Goal: Information Seeking & Learning: Learn about a topic

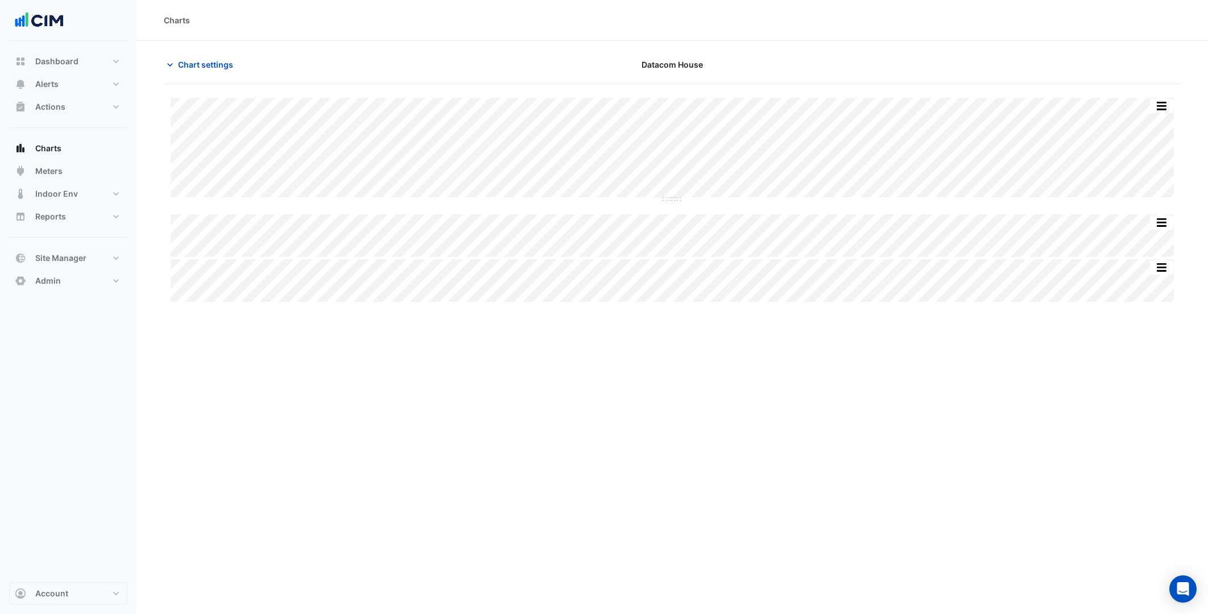
click at [67, 174] on button "Meters" at bounding box center [68, 171] width 118 height 23
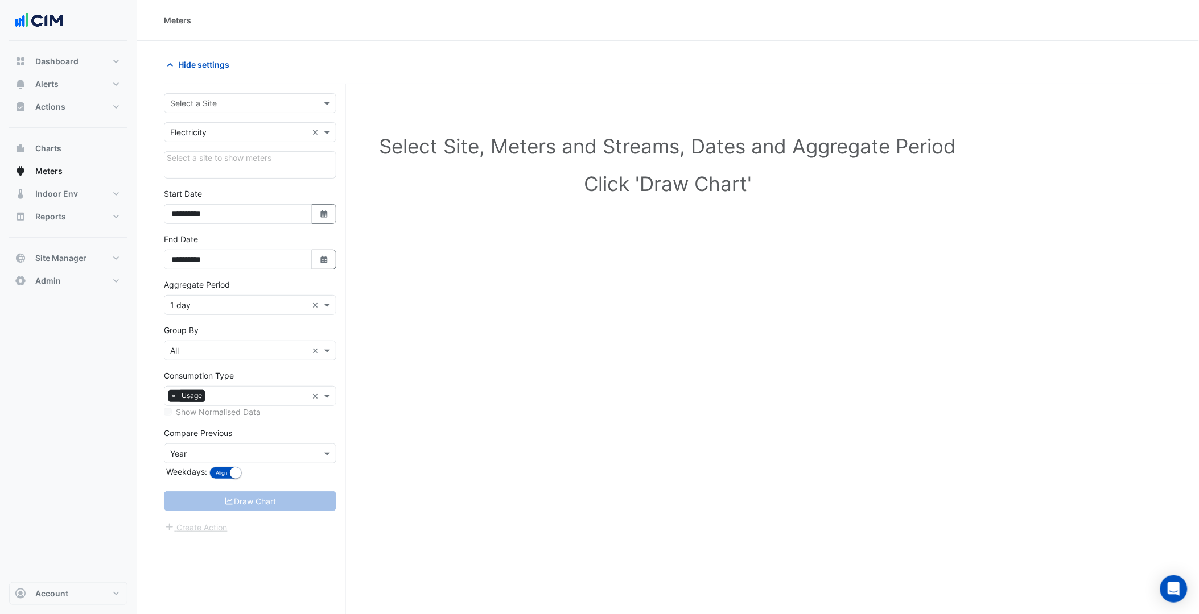
click at [221, 108] on input "text" at bounding box center [238, 104] width 137 height 12
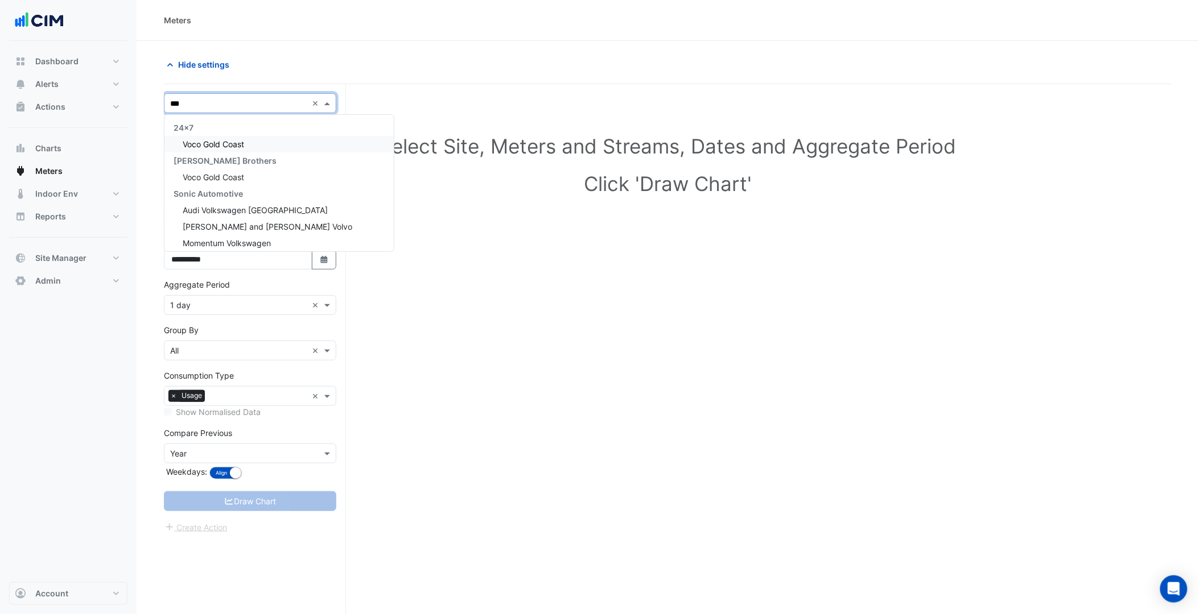
type input "****"
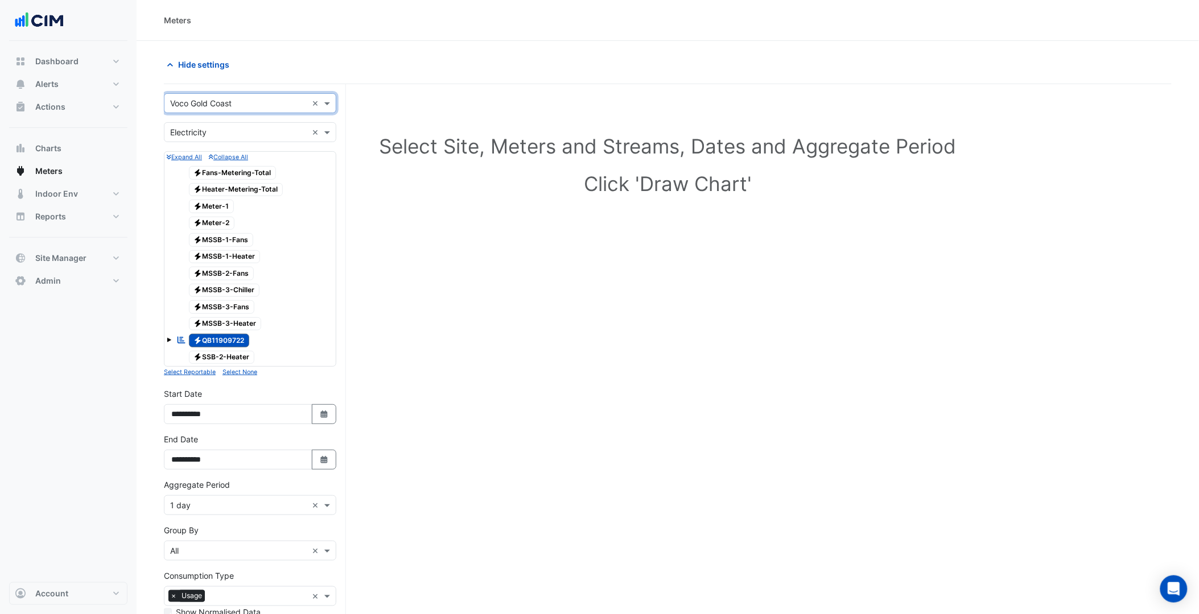
click at [168, 342] on span at bounding box center [169, 340] width 5 height 5
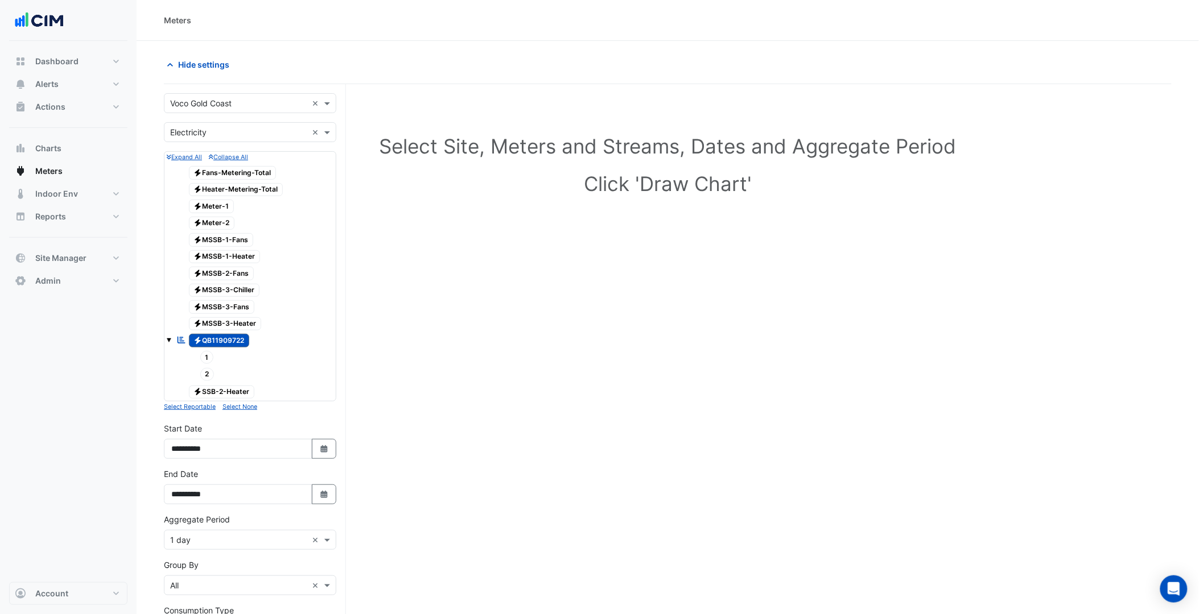
drag, startPoint x: 204, startPoint y: 348, endPoint x: 206, endPoint y: 361, distance: 13.3
click at [205, 348] on span "Electricity QB11909722" at bounding box center [219, 341] width 61 height 14
click at [206, 361] on span "1" at bounding box center [207, 357] width 14 height 13
click at [206, 381] on span "2" at bounding box center [207, 374] width 14 height 13
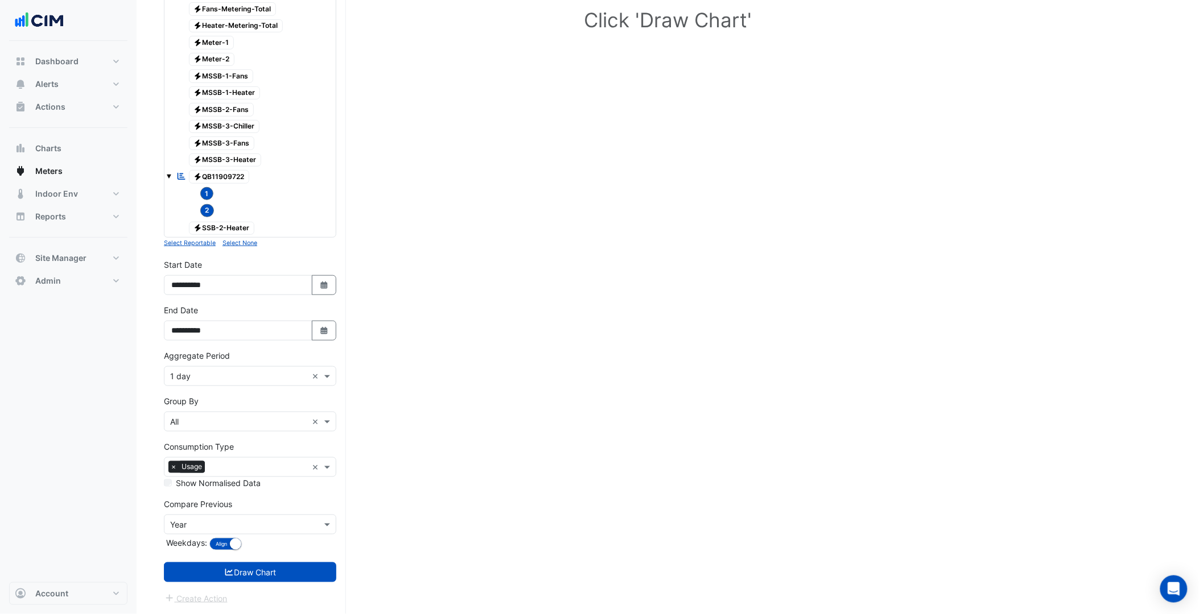
scroll to position [168, 0]
click at [245, 390] on form "× Voco Gold Coast × × Electricity × Expand All Collapse All Electricity Fans-Me…" at bounding box center [250, 267] width 172 height 676
drag, startPoint x: 245, startPoint y: 390, endPoint x: 213, endPoint y: 379, distance: 33.1
click at [213, 379] on input "text" at bounding box center [238, 377] width 137 height 12
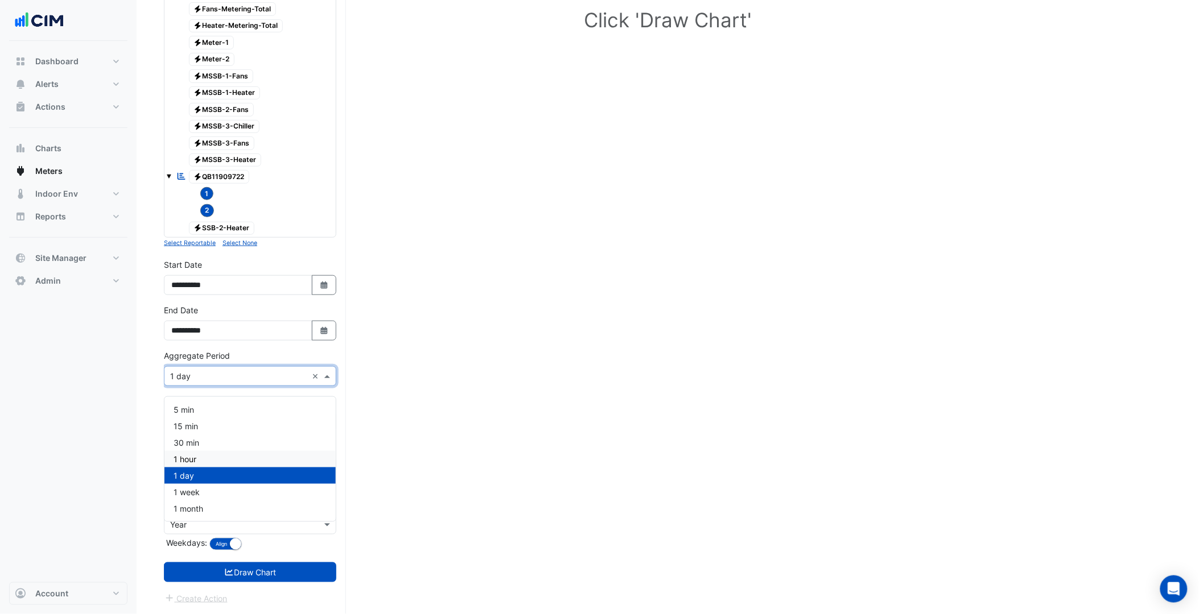
click at [197, 453] on div "1 hour" at bounding box center [249, 459] width 171 height 16
click at [132, 456] on nav "Dashboard Portfolio Ratings Performance Alerts Site Rules Templates Actions Sit…" at bounding box center [68, 307] width 137 height 614
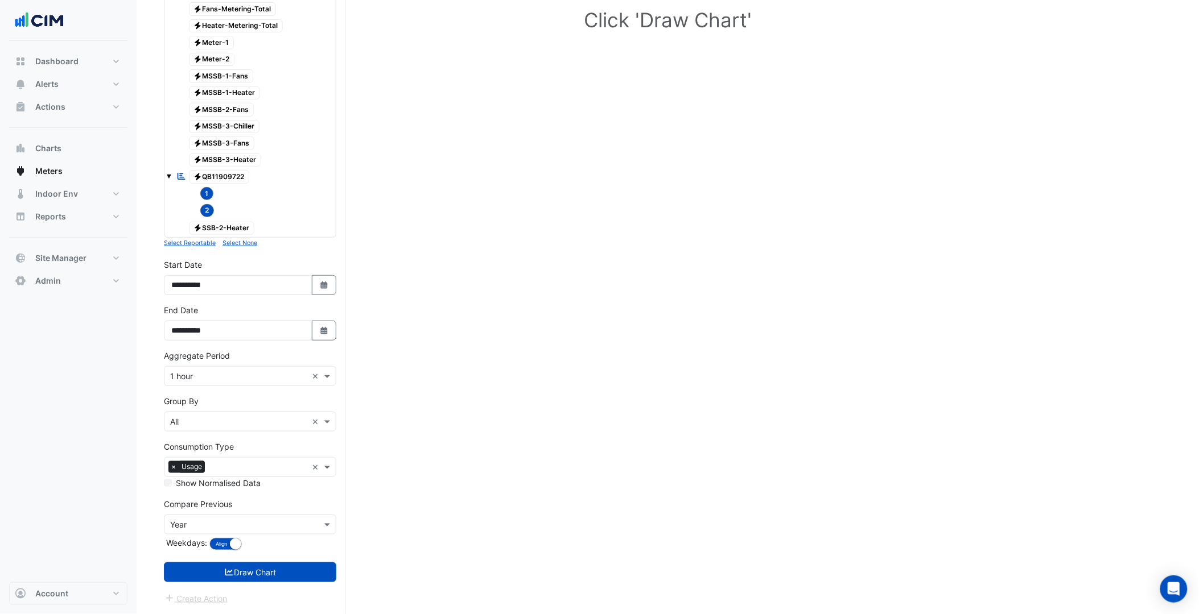
scroll to position [172, 0]
click at [324, 323] on button "Select Date" at bounding box center [324, 331] width 25 height 20
click at [327, 273] on div "**********" at bounding box center [250, 277] width 172 height 36
click at [320, 287] on icon "Select Date" at bounding box center [324, 286] width 10 height 8
select select "*"
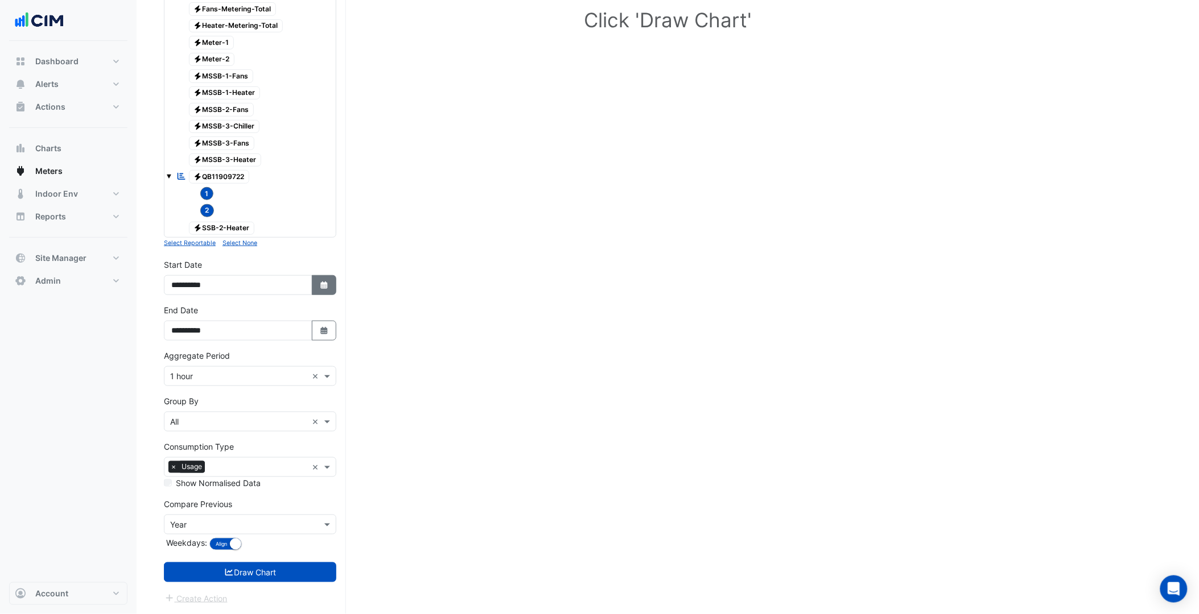
select select "****"
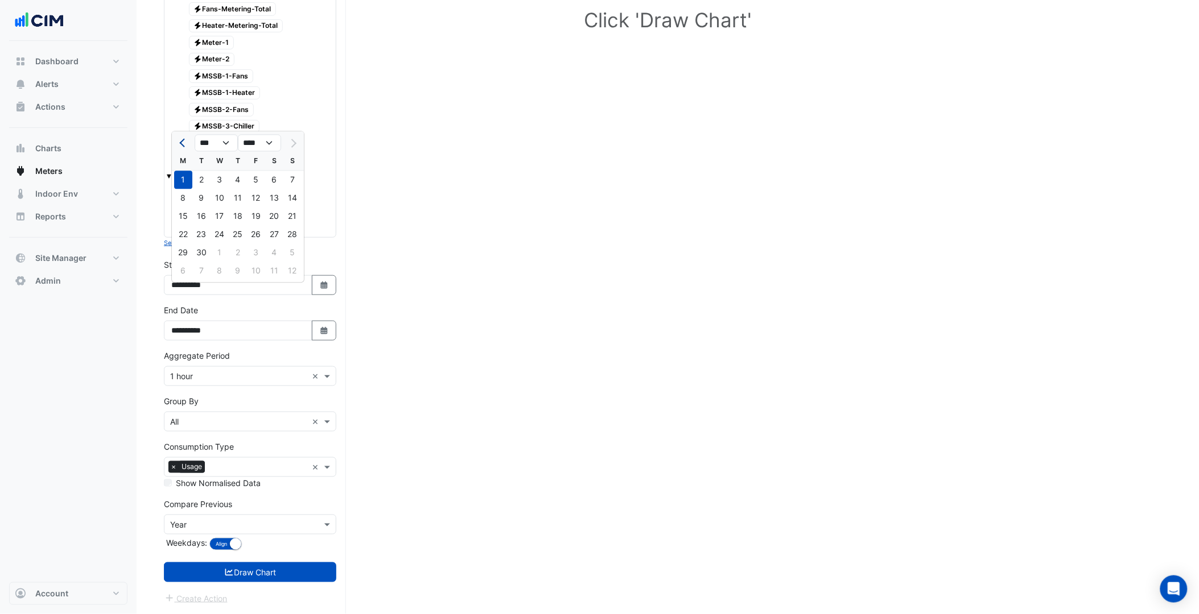
click at [184, 139] on span "Previous month" at bounding box center [183, 143] width 9 height 9
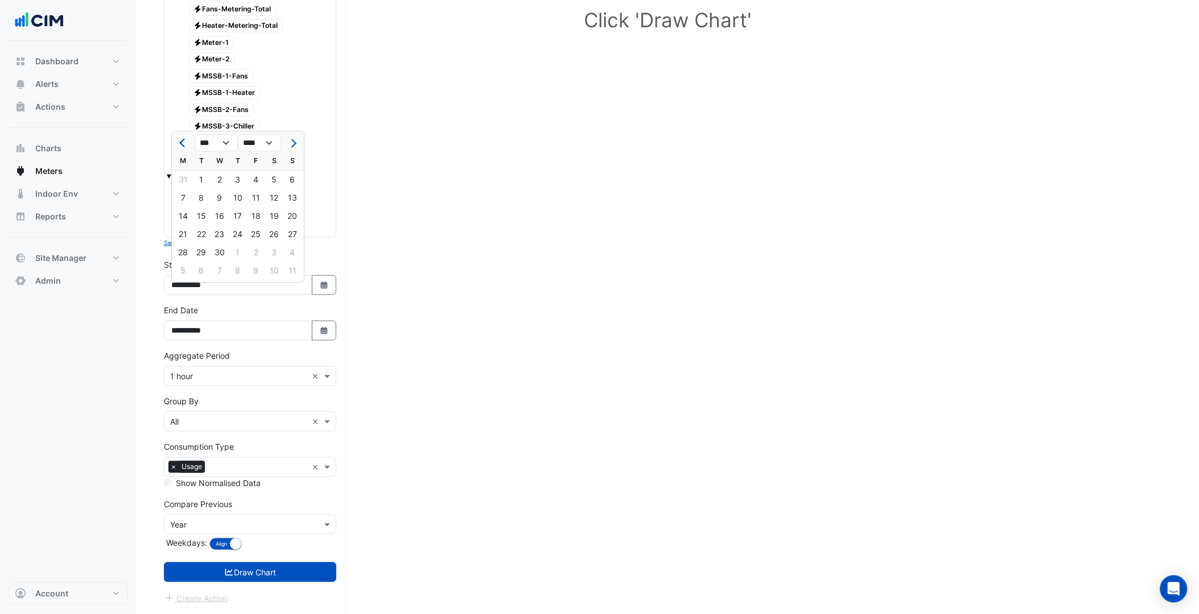
click at [184, 139] on span "Previous month" at bounding box center [183, 143] width 9 height 9
select select "**"
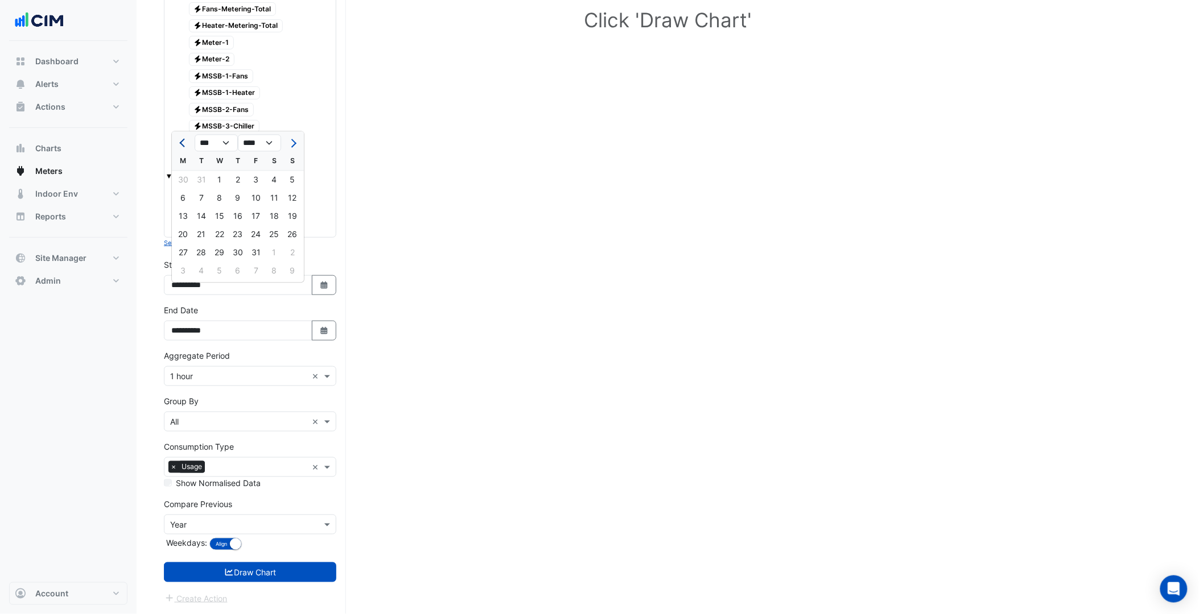
select select "****"
click at [184, 139] on span "Previous month" at bounding box center [183, 143] width 9 height 9
select select "**"
click at [205, 171] on div "1" at bounding box center [201, 180] width 18 height 18
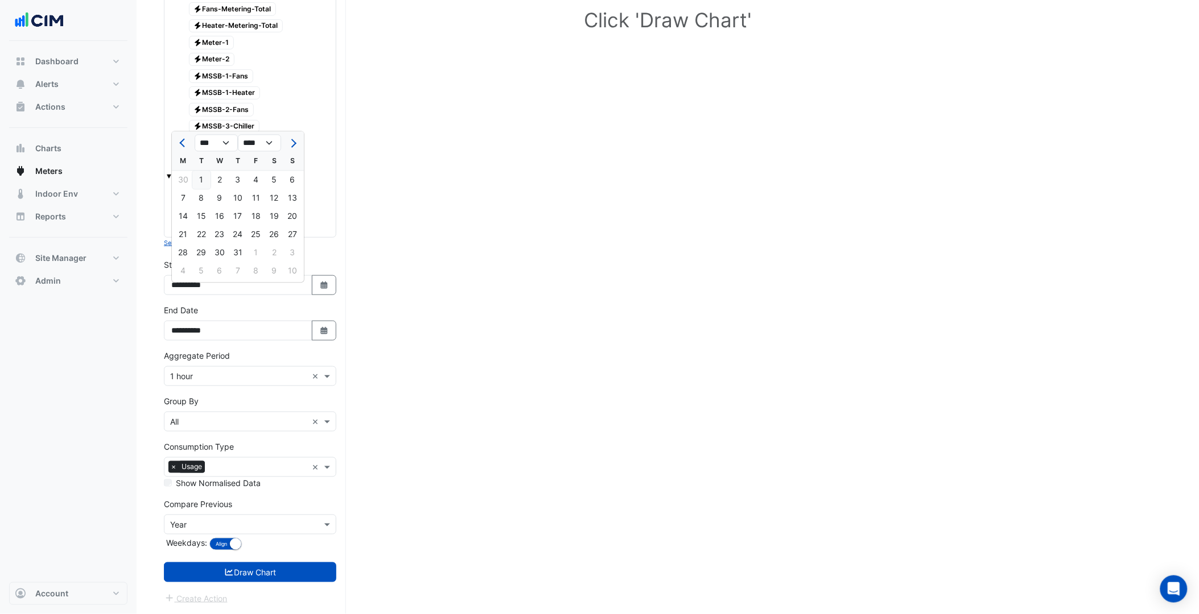
type input "**********"
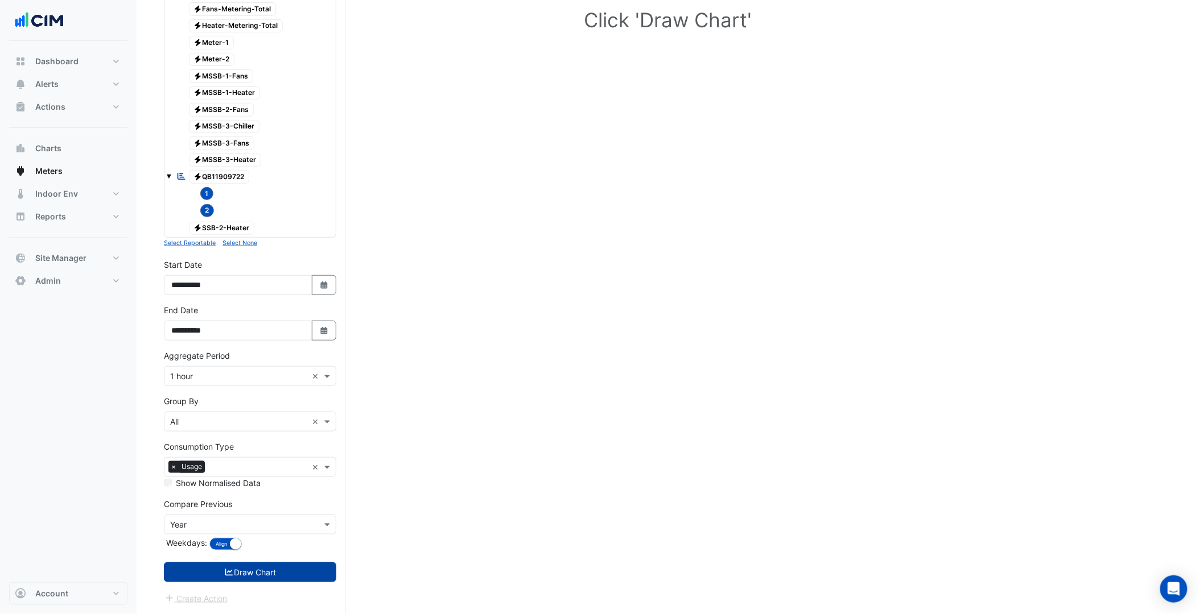
click at [245, 569] on button "Draw Chart" at bounding box center [250, 573] width 172 height 20
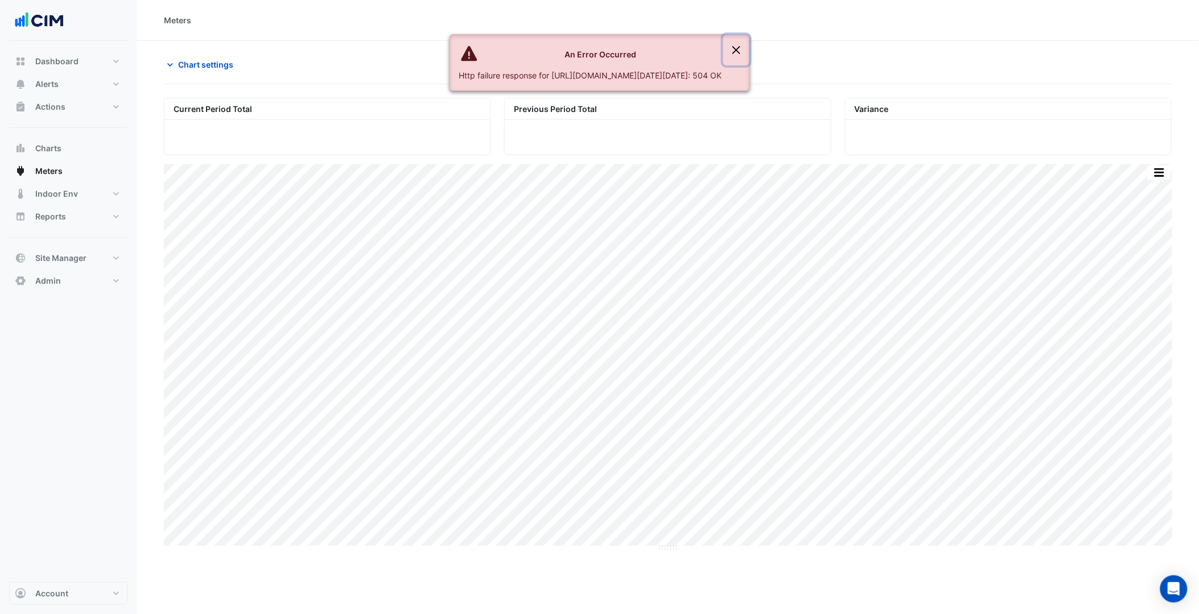
click at [749, 44] on button "Close" at bounding box center [736, 50] width 26 height 31
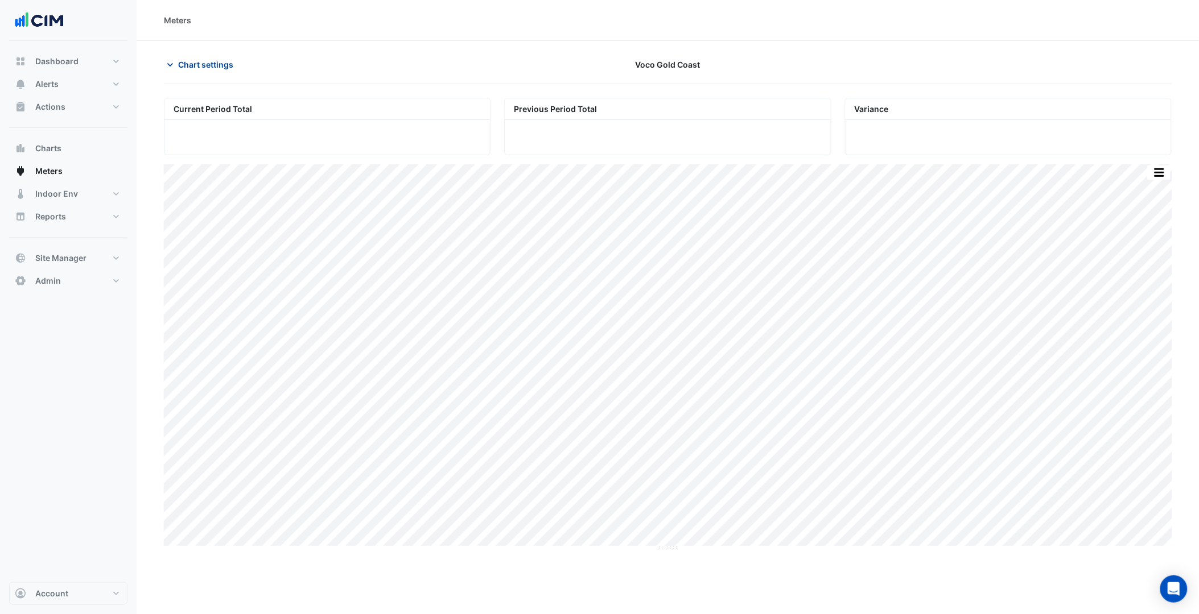
click at [217, 64] on span "Chart settings" at bounding box center [205, 65] width 55 height 12
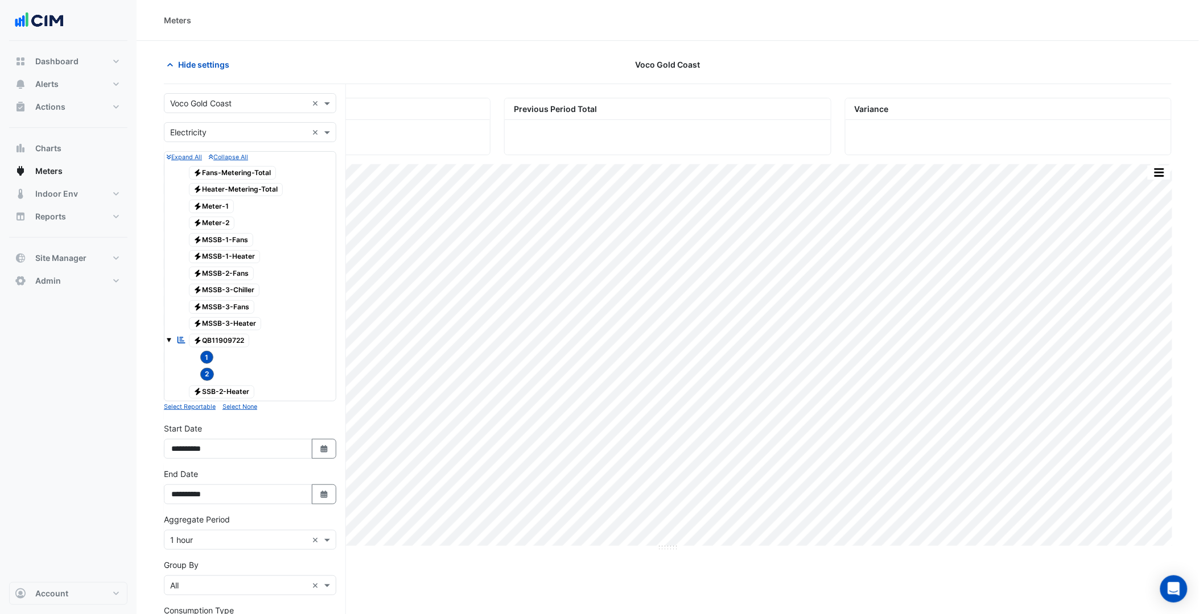
scroll to position [172, 0]
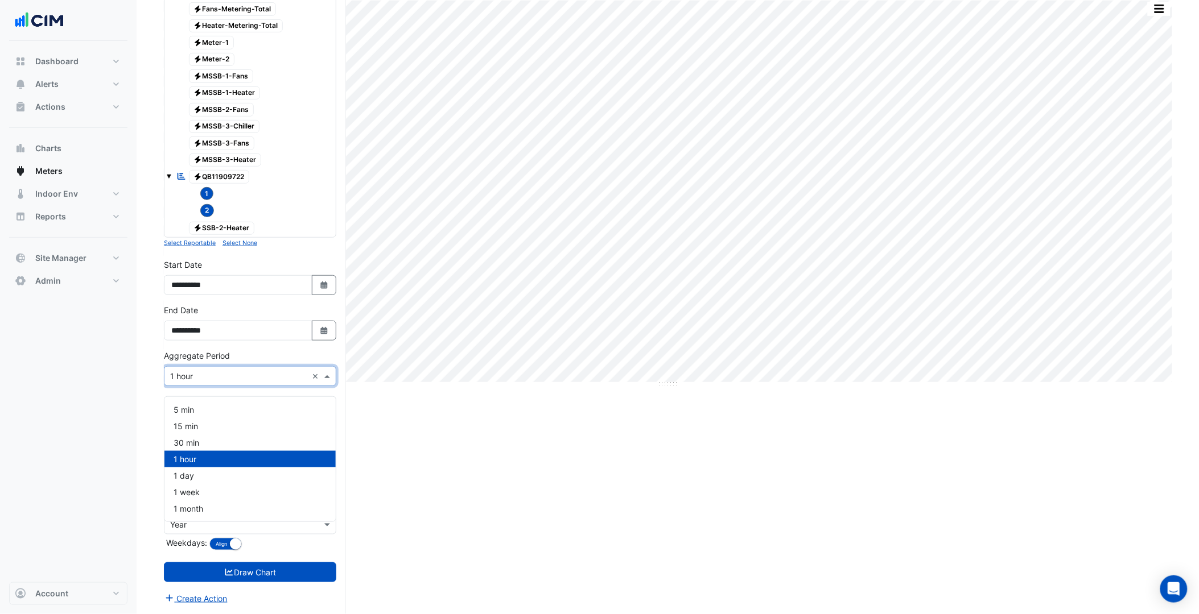
click at [225, 378] on input "text" at bounding box center [238, 377] width 137 height 12
click at [192, 471] on span "1 day" at bounding box center [184, 476] width 20 height 10
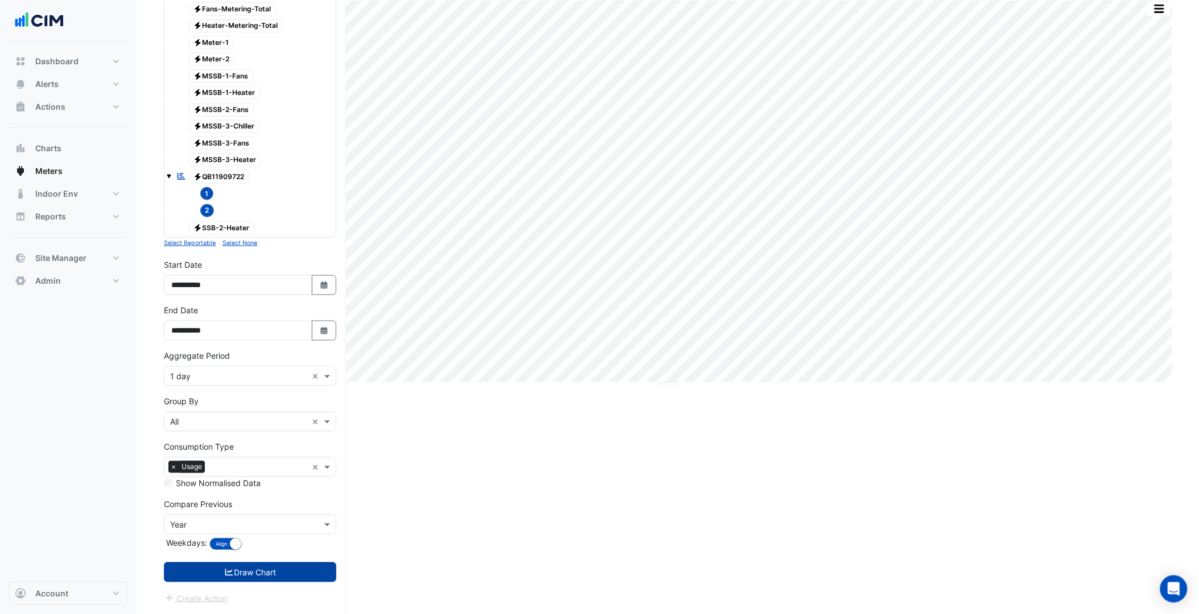
click at [278, 575] on button "Draw Chart" at bounding box center [250, 573] width 172 height 20
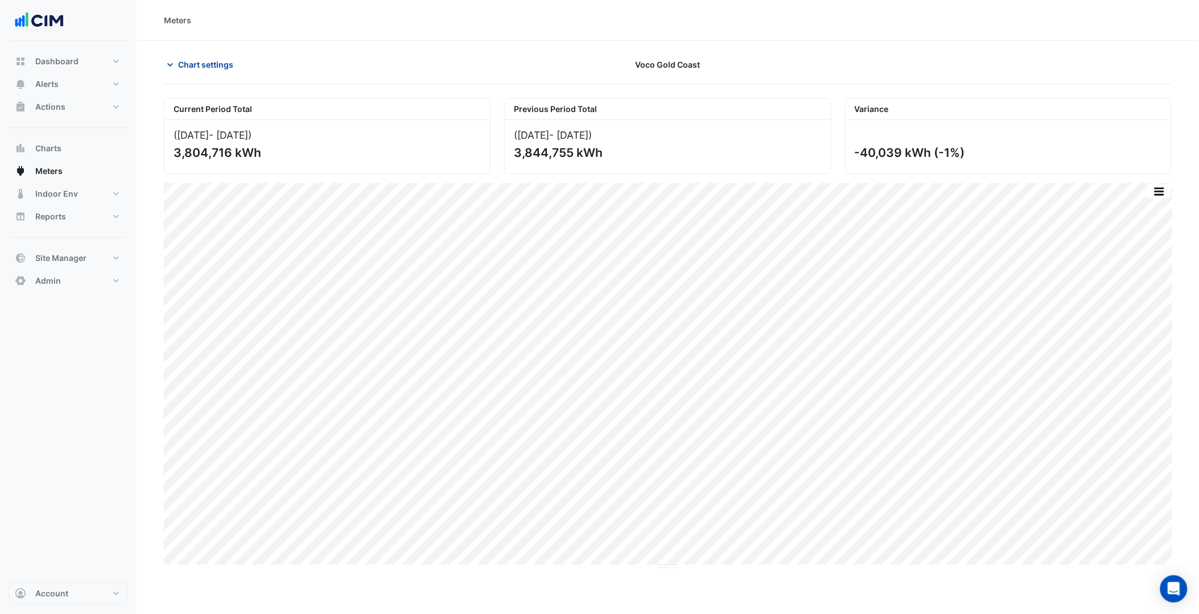
click at [205, 67] on span "Chart settings" at bounding box center [205, 65] width 55 height 12
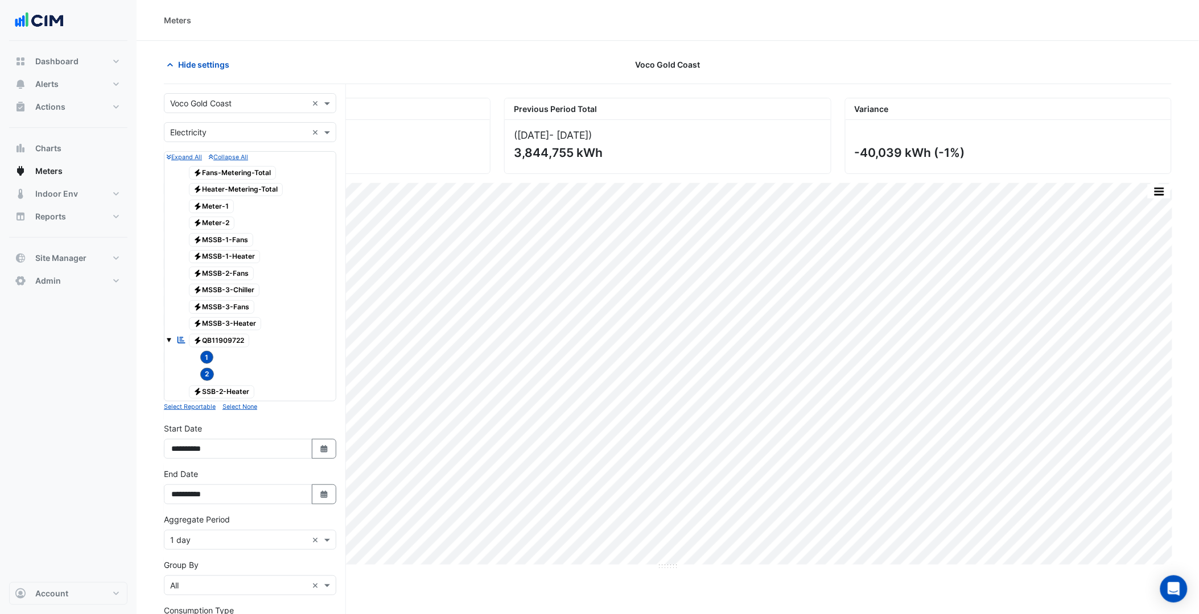
scroll to position [172, 0]
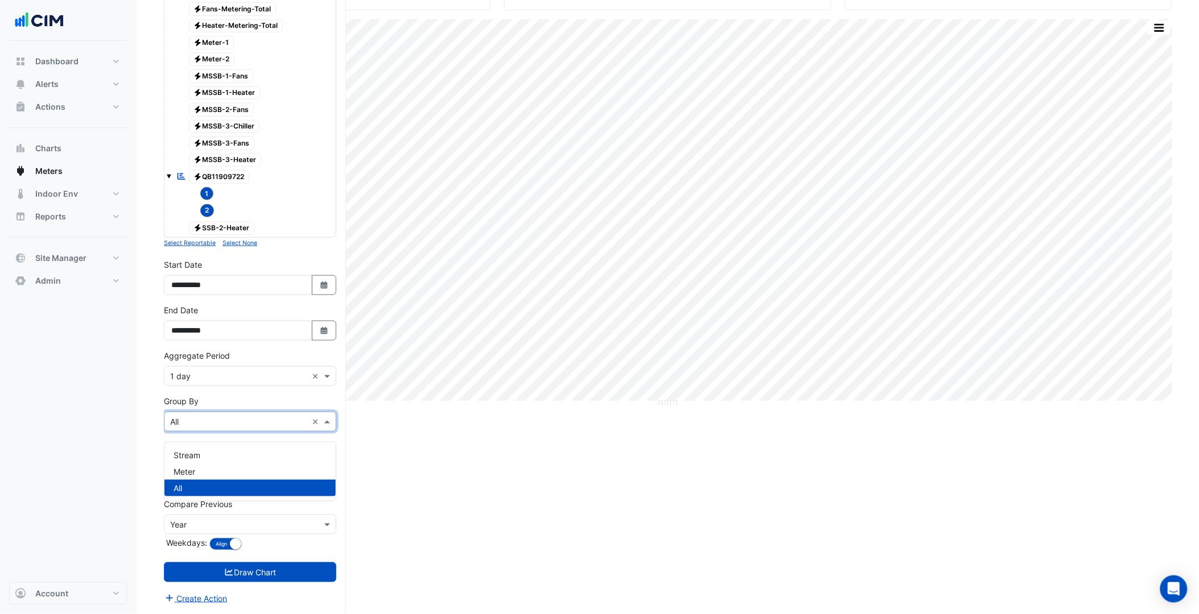
click at [193, 419] on input "text" at bounding box center [238, 422] width 137 height 12
click at [190, 451] on span "Stream" at bounding box center [187, 456] width 27 height 10
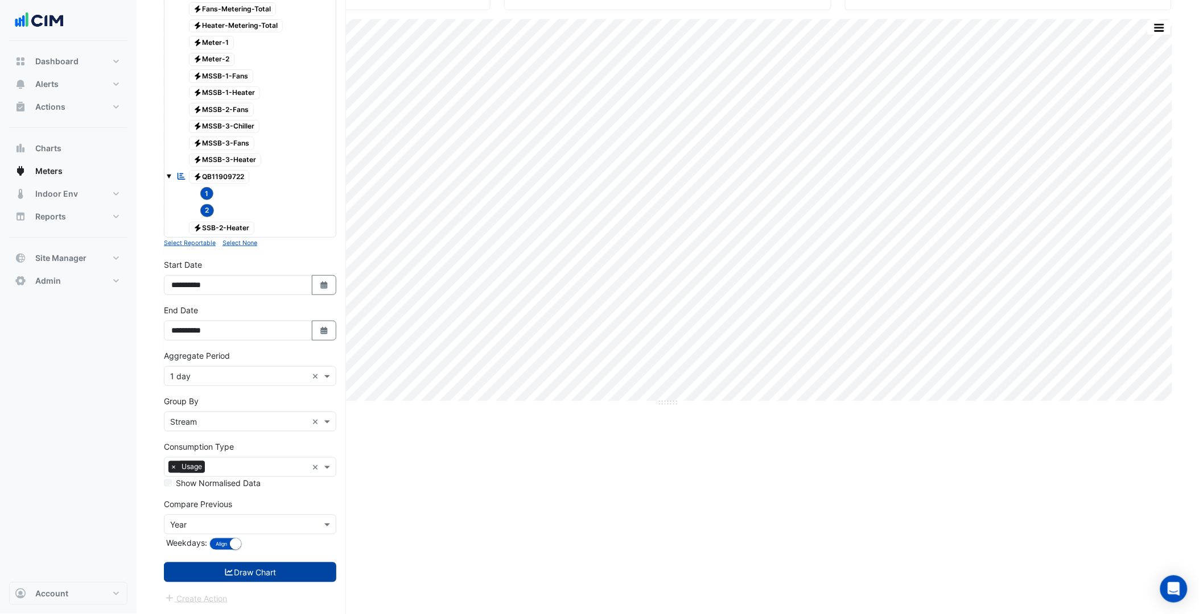
click at [250, 570] on button "Draw Chart" at bounding box center [250, 573] width 172 height 20
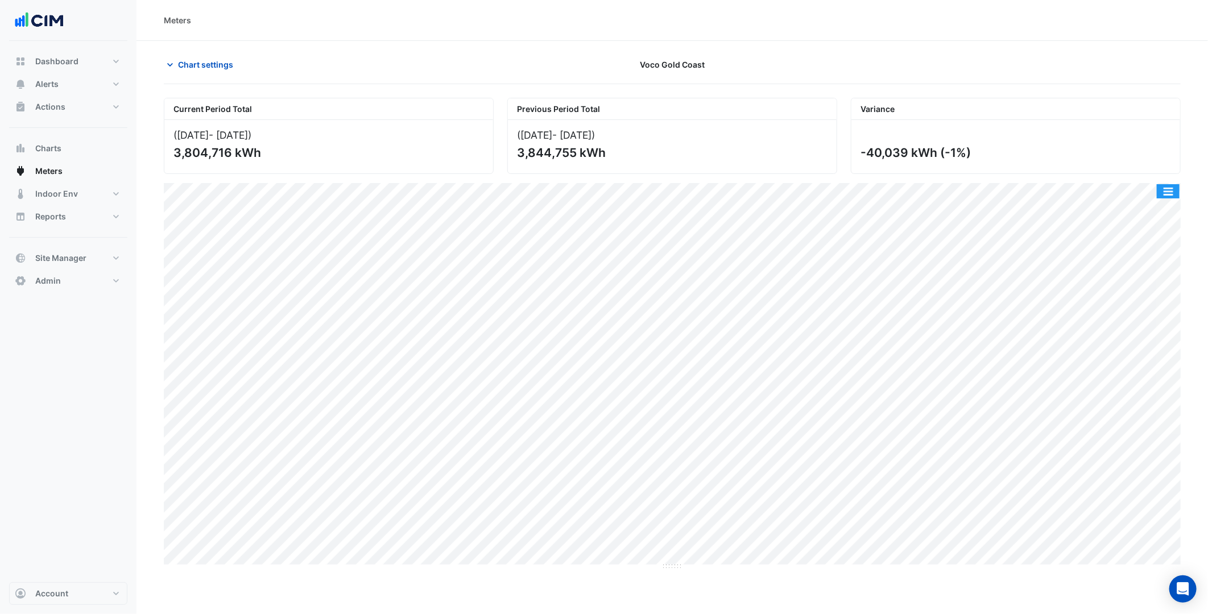
click at [1169, 193] on button "button" at bounding box center [1168, 191] width 23 height 14
click at [1148, 207] on div "Split by Stream" at bounding box center [1146, 211] width 68 height 20
